Goal: Participate in discussion: Engage in conversation with other users on a specific topic

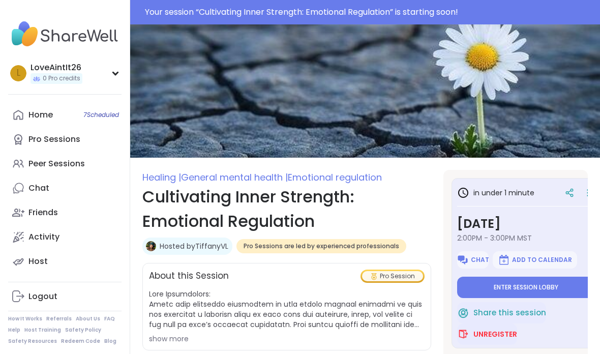
click at [496, 280] on button "Enter session lobby" at bounding box center [526, 287] width 138 height 21
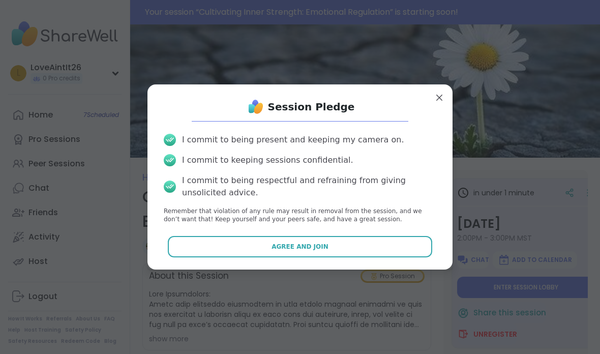
click at [290, 241] on button "Agree and Join" at bounding box center [300, 246] width 265 height 21
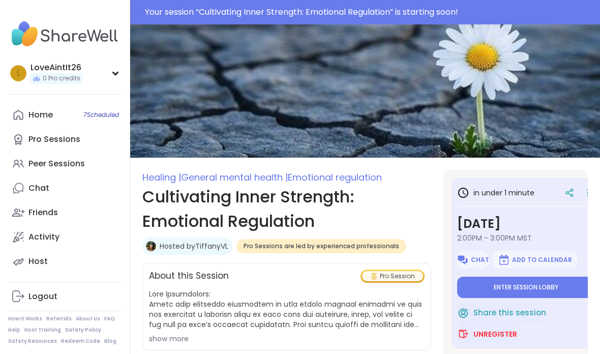
type textarea "*"
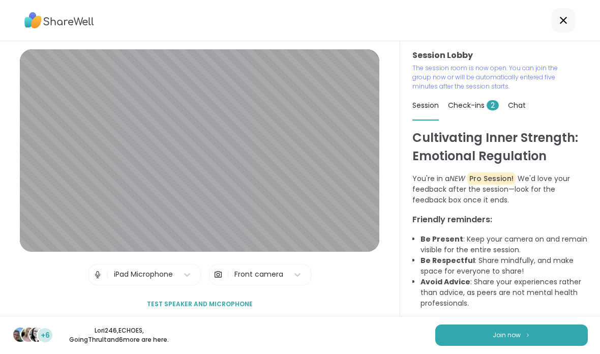
click at [500, 340] on button "Join now" at bounding box center [511, 335] width 153 height 21
